Goal: Understand site structure: Grasp the organization and layout of the website

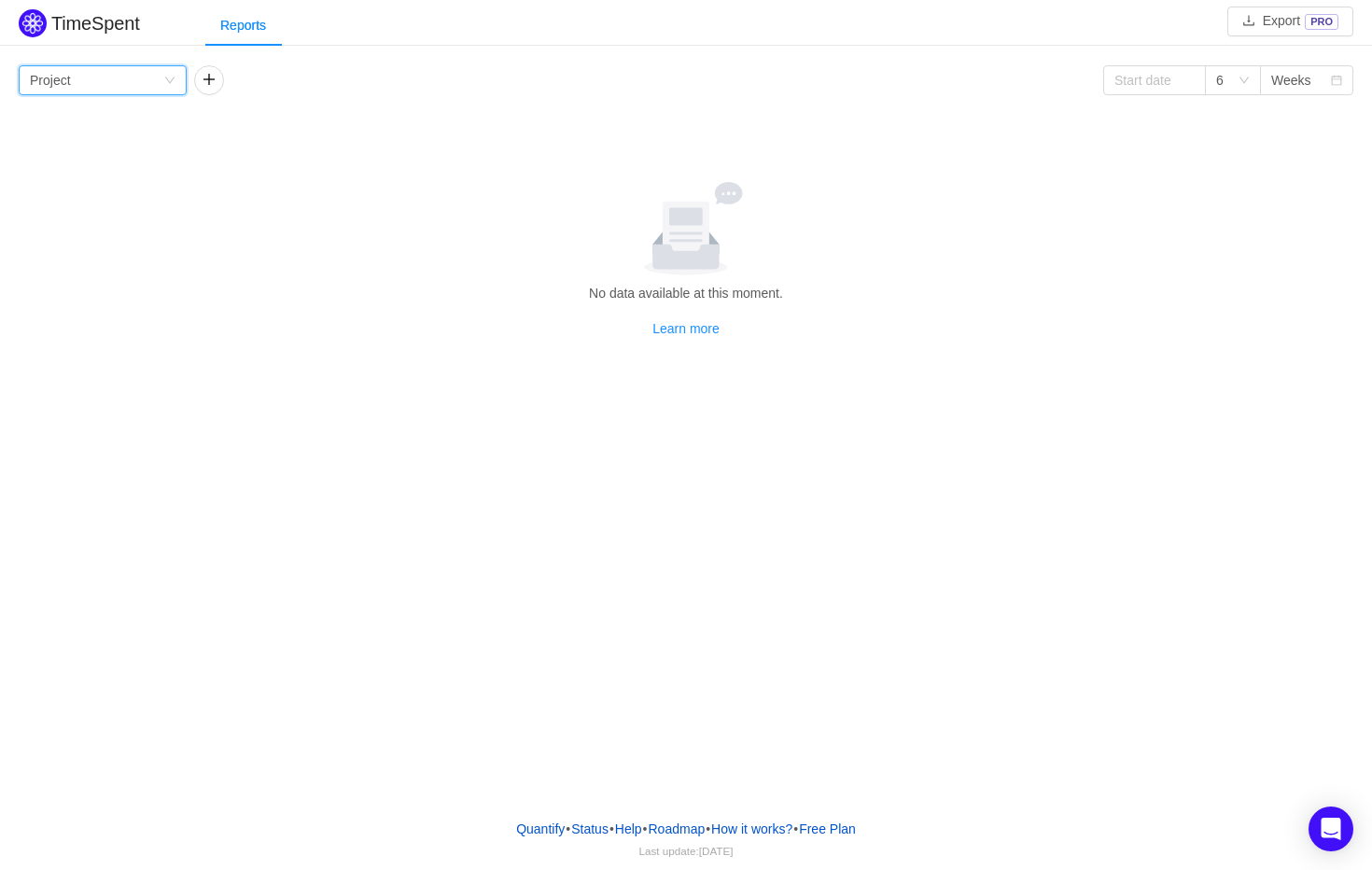
click at [162, 83] on div "Group by Project" at bounding box center [96, 80] width 133 height 28
click at [156, 118] on li "Project" at bounding box center [103, 117] width 168 height 30
click at [211, 76] on button "button" at bounding box center [209, 80] width 30 height 30
click at [308, 89] on div "Group by Person" at bounding box center [272, 80] width 133 height 28
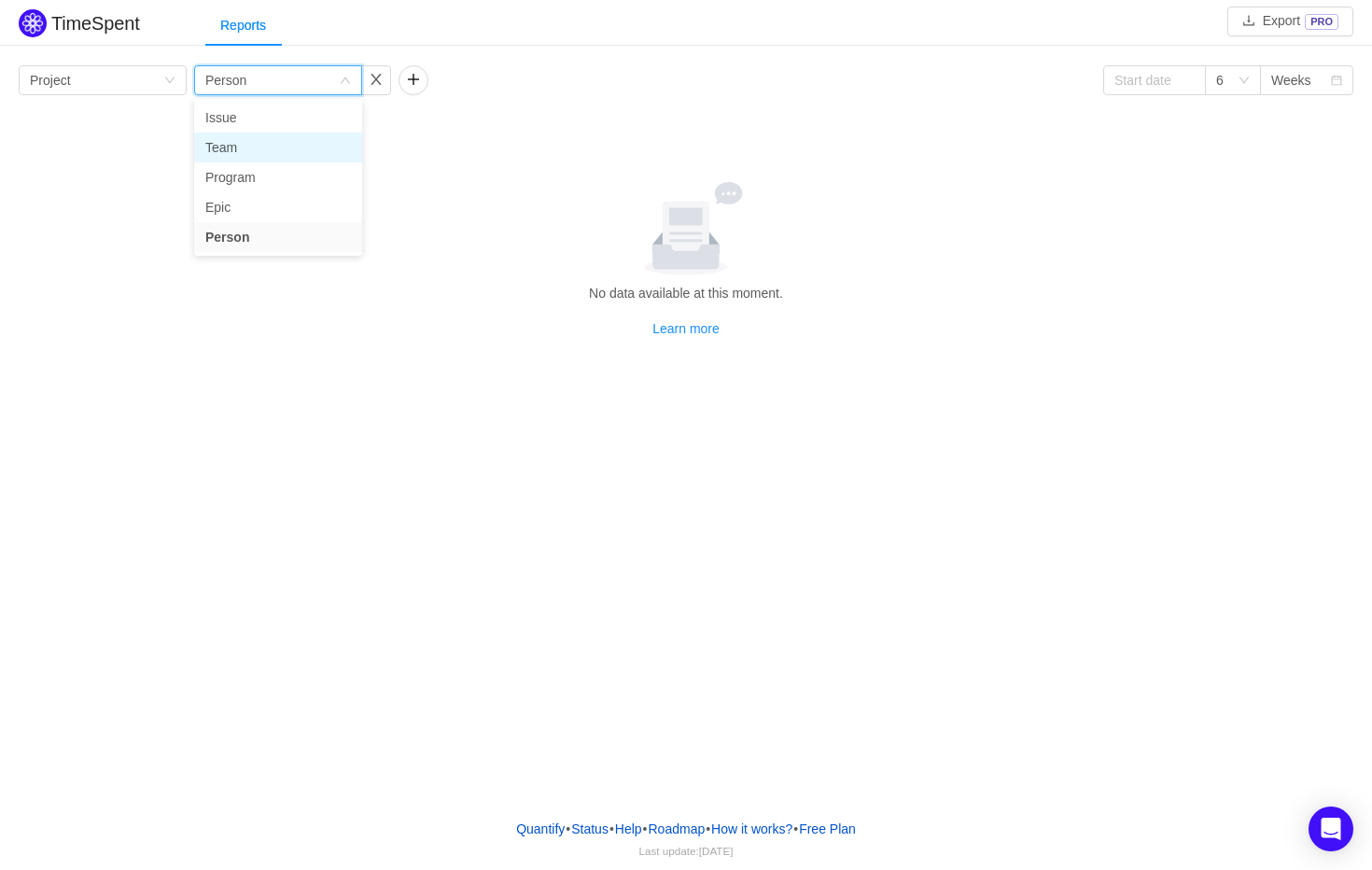
click at [302, 148] on li "Team" at bounding box center [278, 147] width 168 height 30
click at [178, 75] on div "Group by Project" at bounding box center [103, 80] width 168 height 30
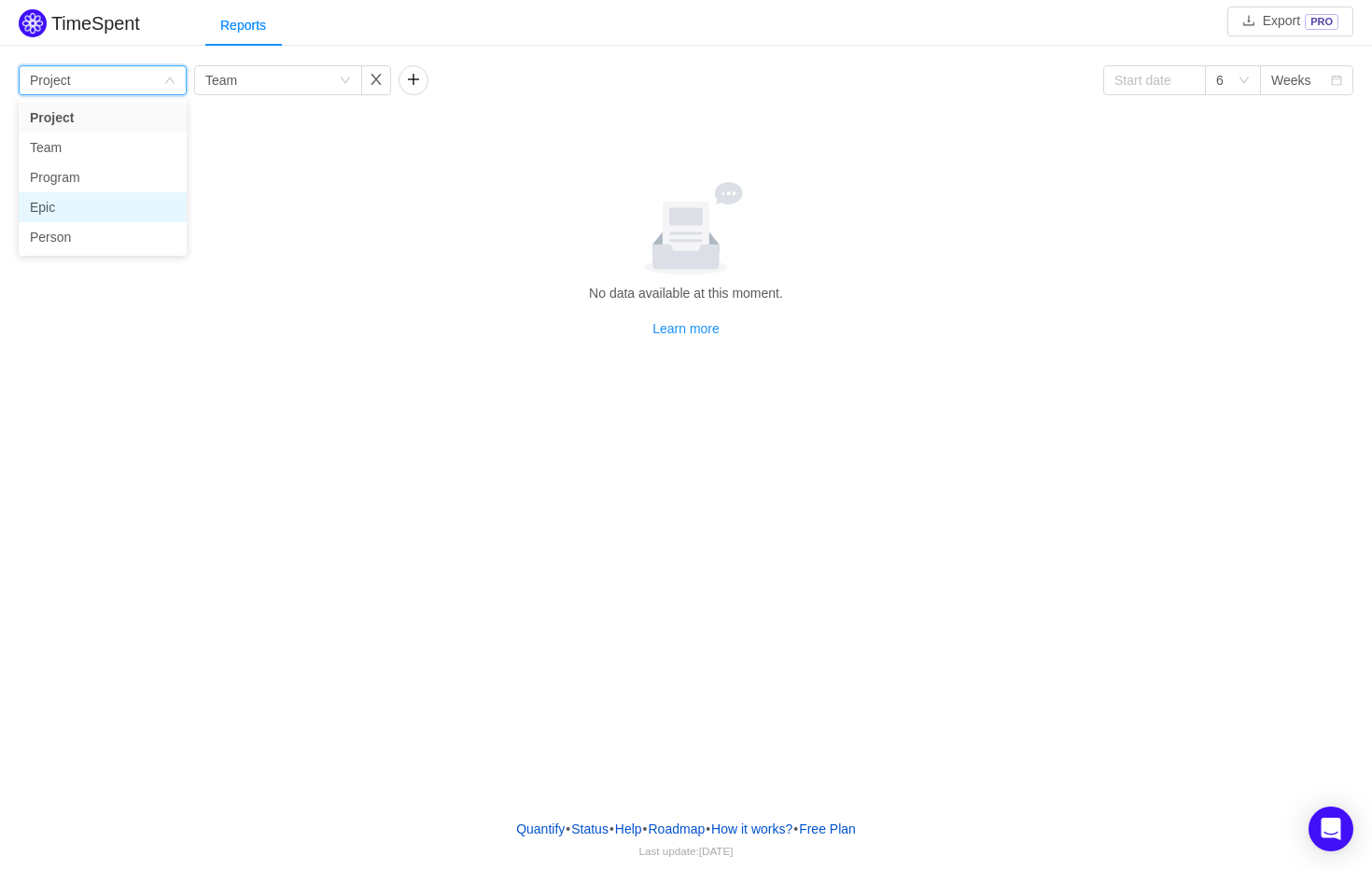
click at [149, 198] on li "Epic" at bounding box center [103, 207] width 168 height 30
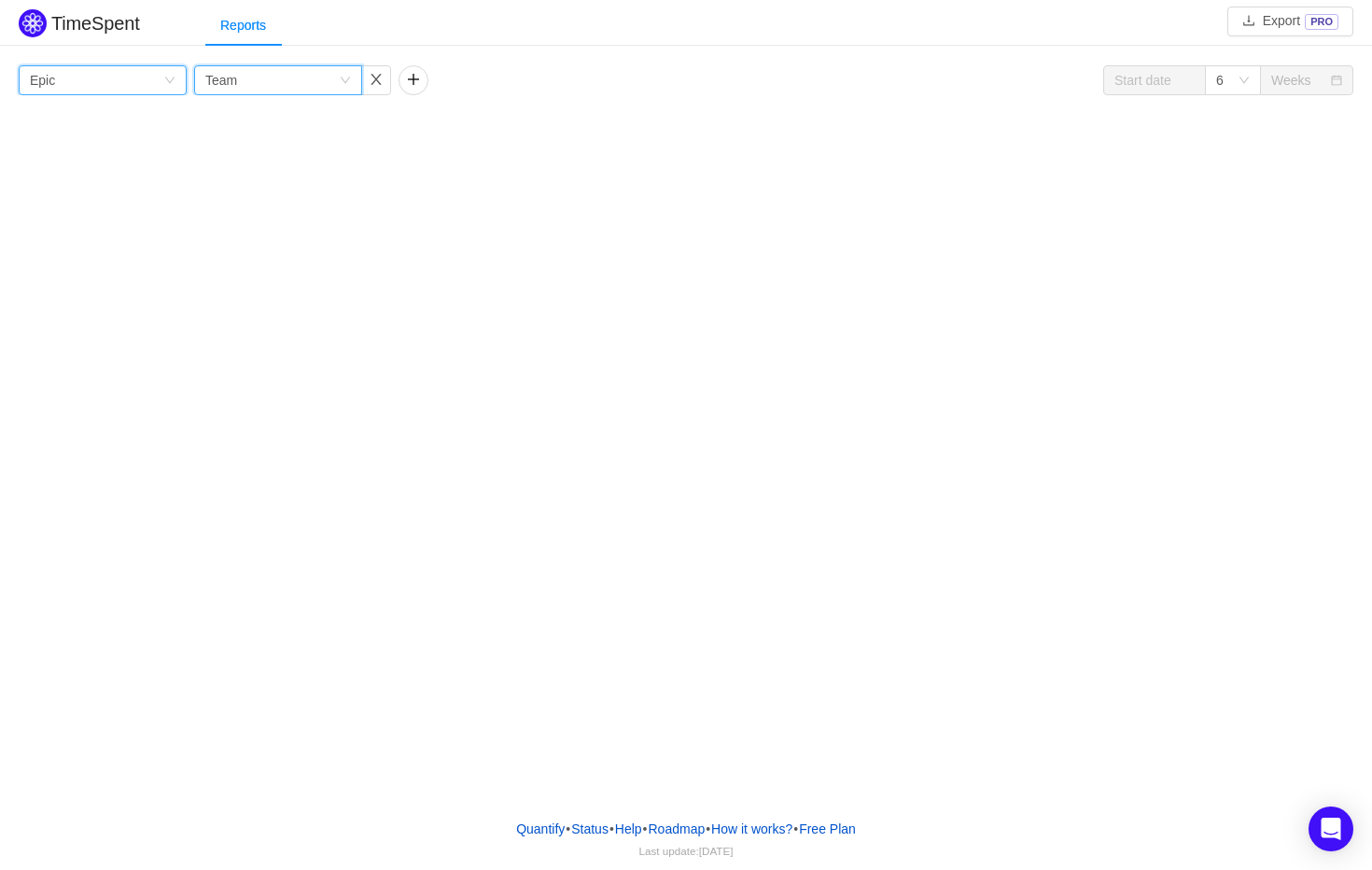
click at [344, 81] on icon "icon: down" at bounding box center [346, 80] width 11 height 11
click at [318, 146] on li "Project" at bounding box center [278, 147] width 168 height 30
